Goal: Information Seeking & Learning: Learn about a topic

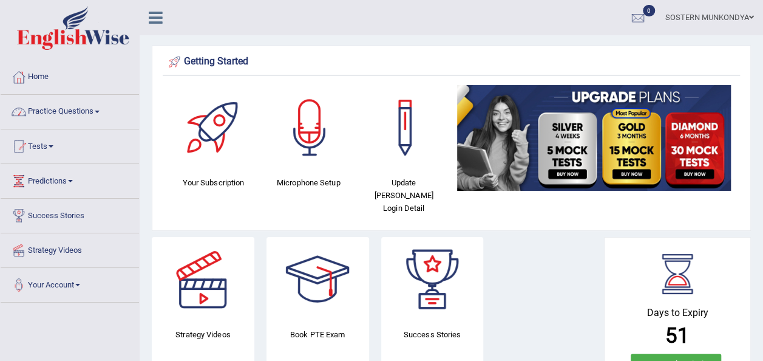
click at [92, 112] on link "Practice Questions" at bounding box center [70, 110] width 138 height 30
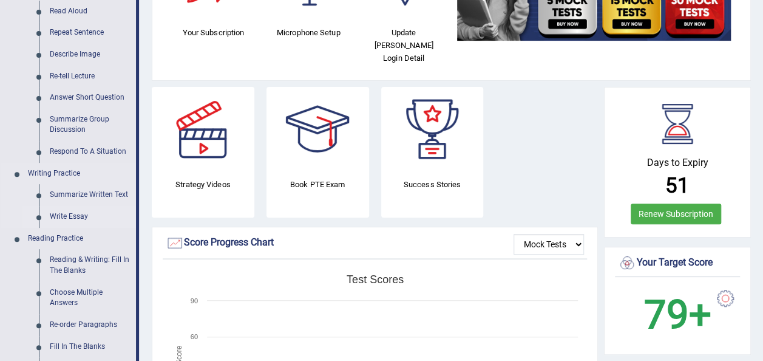
scroll to position [182, 0]
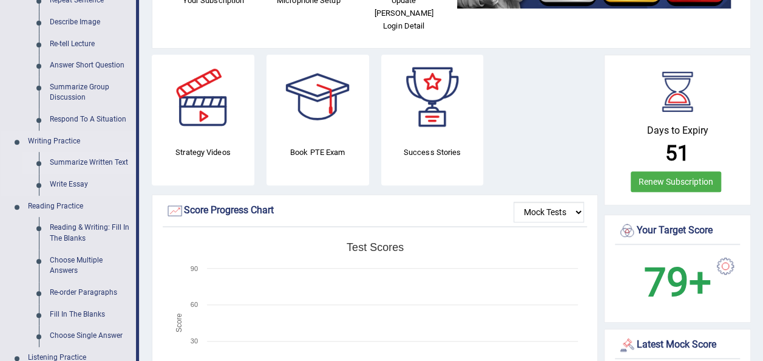
click at [73, 163] on link "Summarize Written Text" at bounding box center [90, 163] width 92 height 22
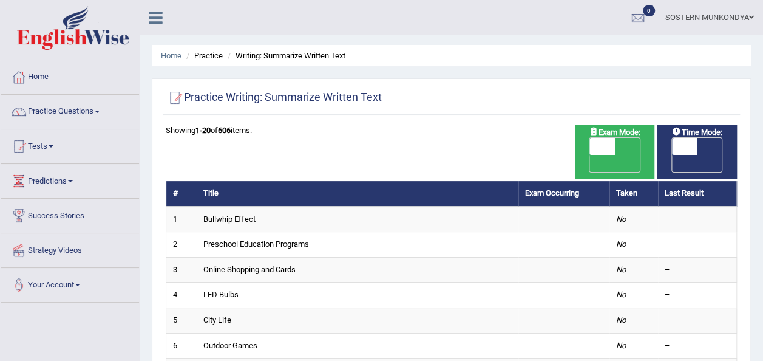
click at [751, 17] on span at bounding box center [751, 17] width 5 height 8
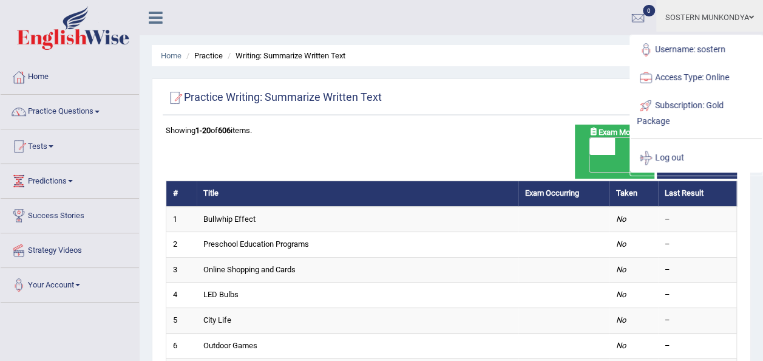
click at [593, 49] on ul "Home Practice Writing: Summarize Written Text" at bounding box center [451, 55] width 599 height 21
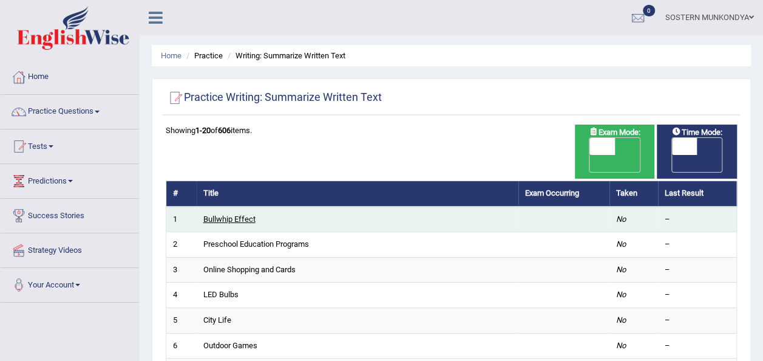
click at [234, 214] on link "Bullwhip Effect" at bounding box center [229, 218] width 52 height 9
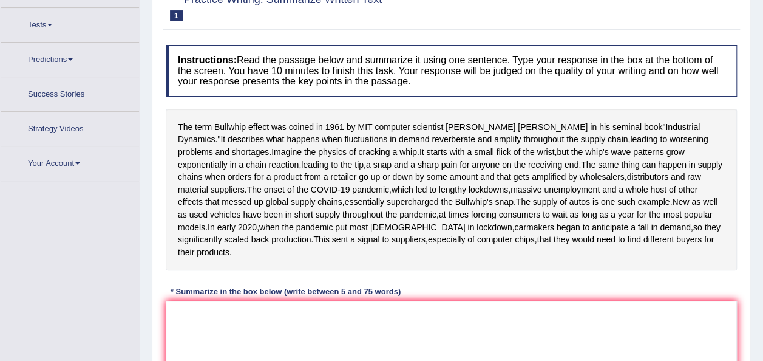
scroll to position [137, 0]
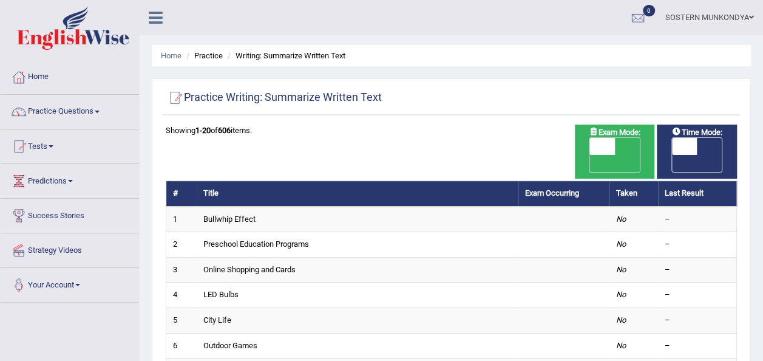
click at [743, 15] on link "SOSTERN MUNKONDYA" at bounding box center [709, 16] width 107 height 32
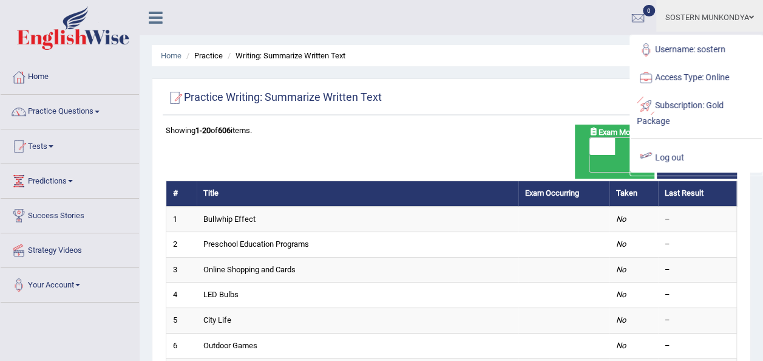
click at [693, 159] on link "Log out" at bounding box center [696, 158] width 131 height 28
